Goal: Register for event/course

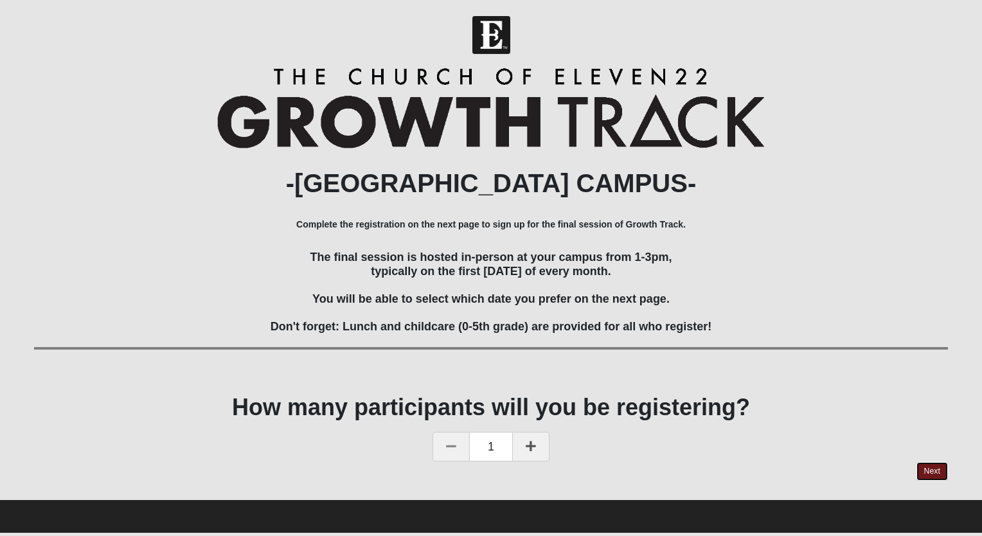
click at [938, 472] on link "Next" at bounding box center [931, 471] width 31 height 19
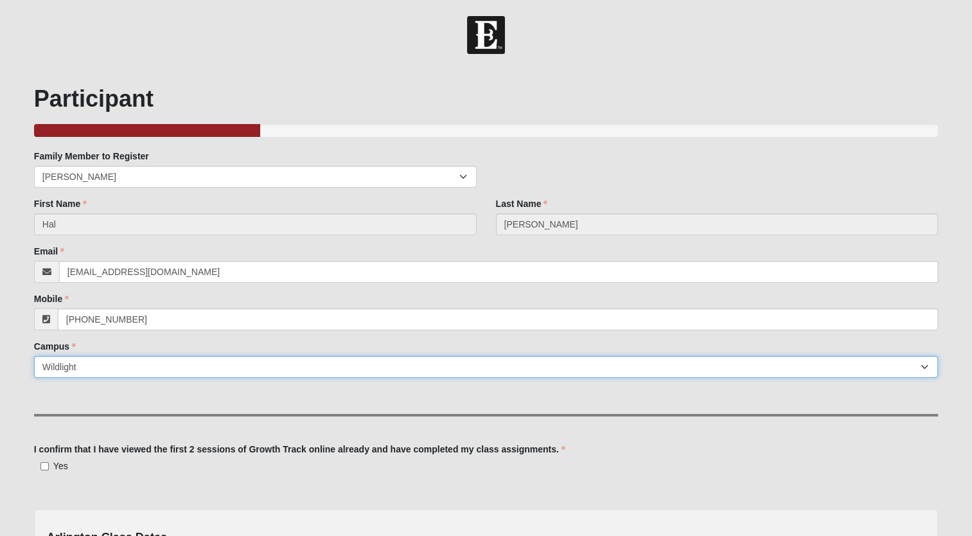
click at [182, 366] on select "[GEOGRAPHIC_DATA] [GEOGRAPHIC_DATA] (Coming Soon) Eleven22 Online [PERSON_NAME]…" at bounding box center [486, 367] width 904 height 22
select select "5"
click at [34, 356] on select "[GEOGRAPHIC_DATA] [GEOGRAPHIC_DATA] (Coming Soon) Eleven22 Online [PERSON_NAME]…" at bounding box center [486, 367] width 904 height 22
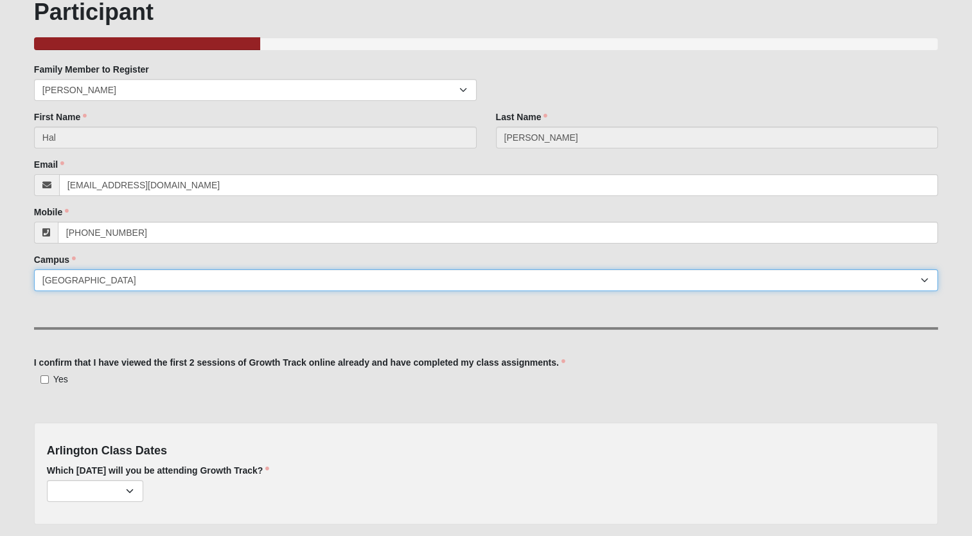
scroll to position [129, 0]
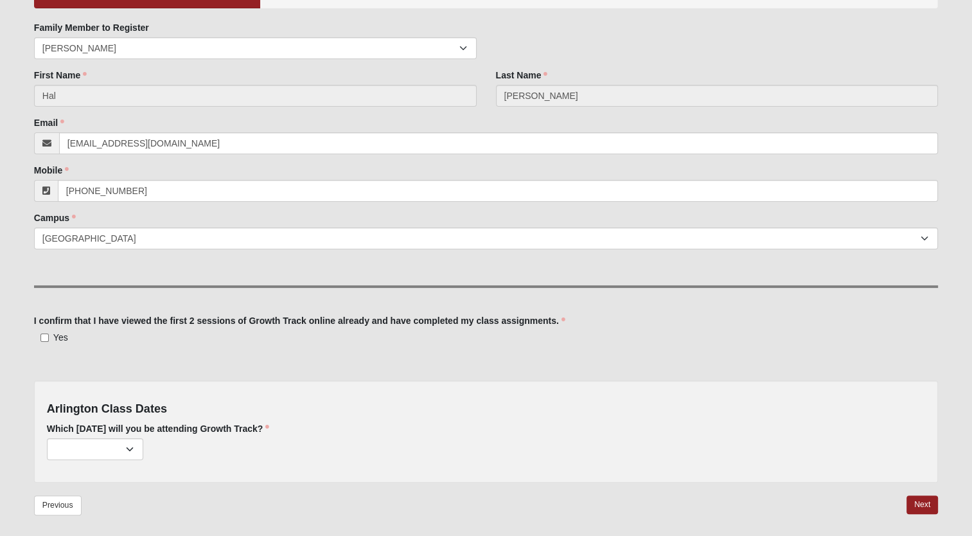
click at [51, 337] on label "Yes" at bounding box center [51, 337] width 34 height 13
click at [49, 337] on input "Yes" at bounding box center [44, 337] width 8 height 8
checkbox input "true"
click at [141, 449] on select "October 5th (34 remaining) November 2nd (37 remaining) December 7th (40 remaini…" at bounding box center [95, 449] width 96 height 22
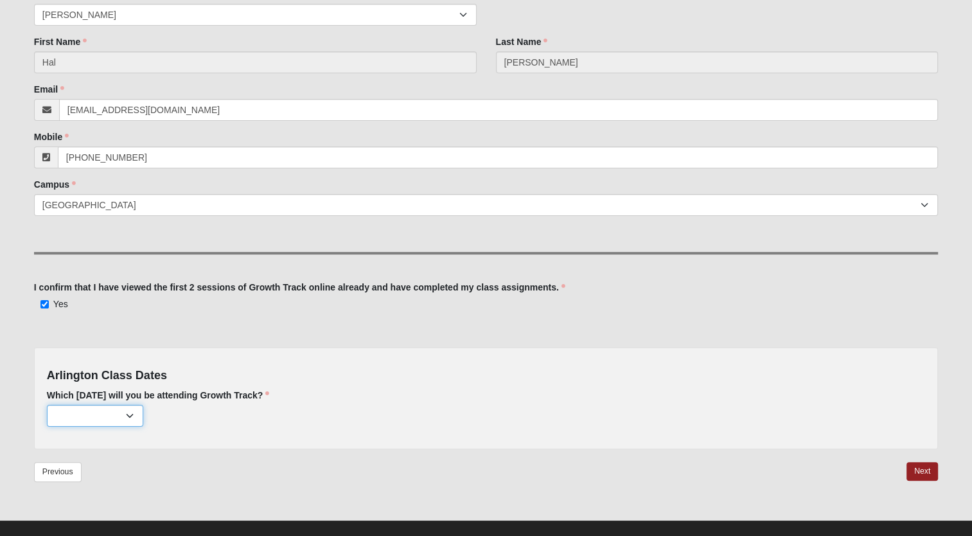
scroll to position [177, 0]
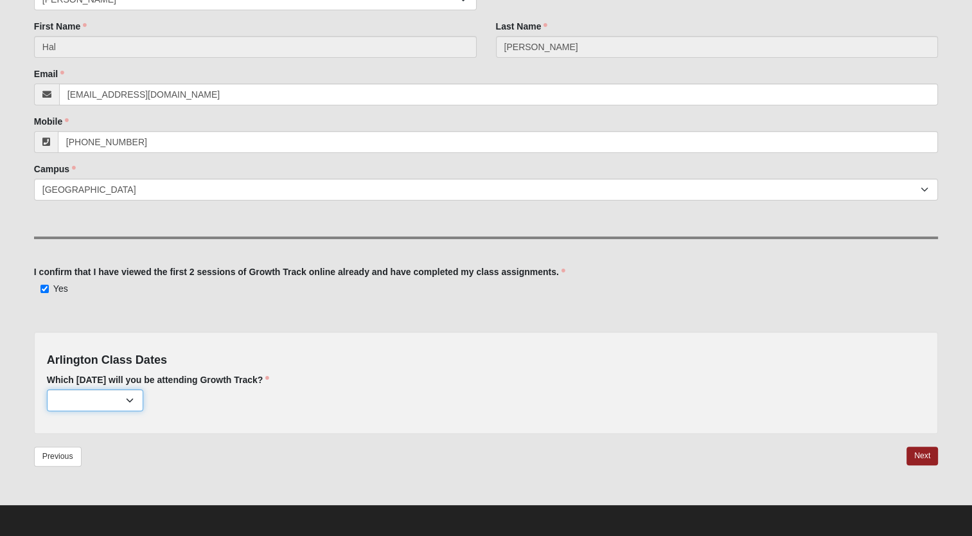
click at [134, 397] on select "October 5th (34 remaining) November 2nd (37 remaining) December 7th (40 remaini…" at bounding box center [95, 400] width 96 height 22
select select "627"
click at [47, 389] on select "October 5th (34 remaining) November 2nd (37 remaining) December 7th (40 remaini…" at bounding box center [95, 400] width 96 height 22
click at [930, 450] on link "Next" at bounding box center [922, 456] width 31 height 19
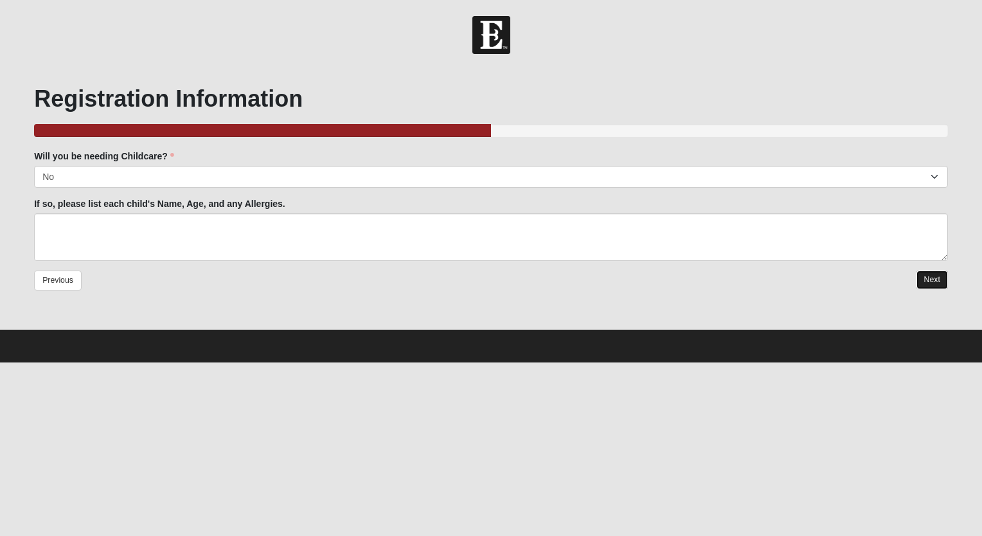
click at [935, 278] on link "Next" at bounding box center [931, 279] width 31 height 19
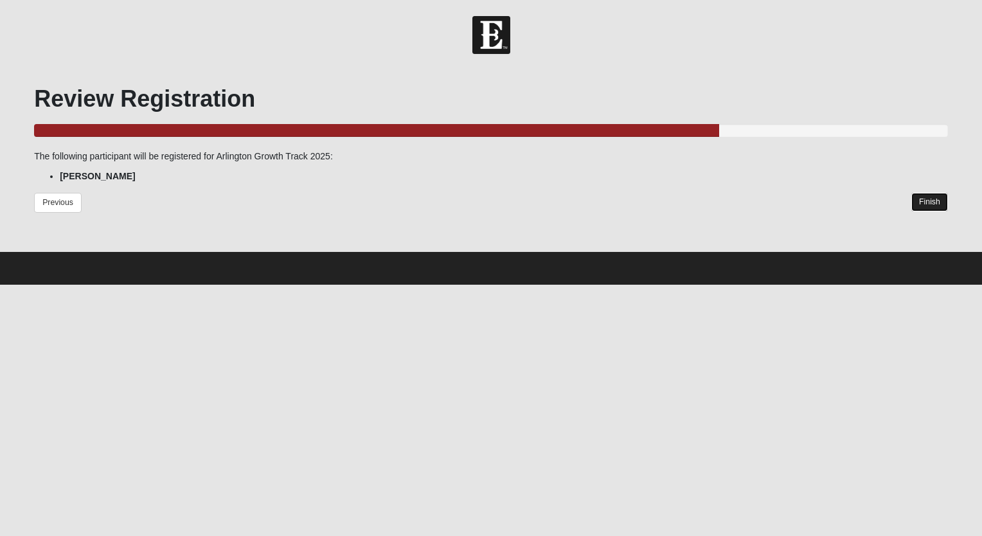
click at [930, 199] on link "Finish" at bounding box center [929, 202] width 37 height 19
